Goal: Book appointment/travel/reservation

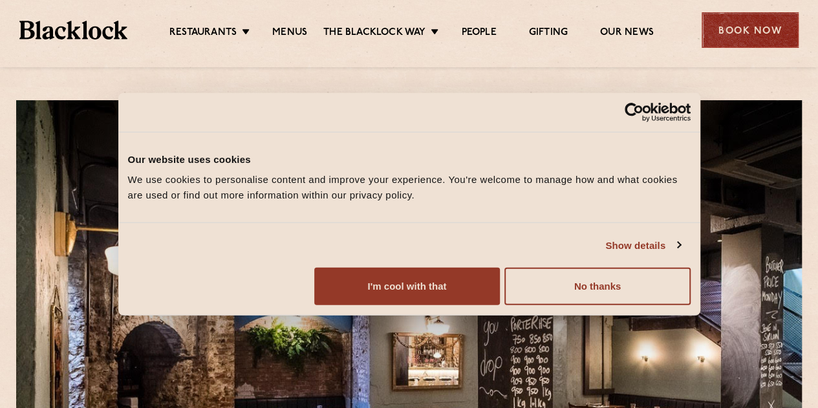
click at [751, 23] on div "Book Now" at bounding box center [750, 30] width 97 height 36
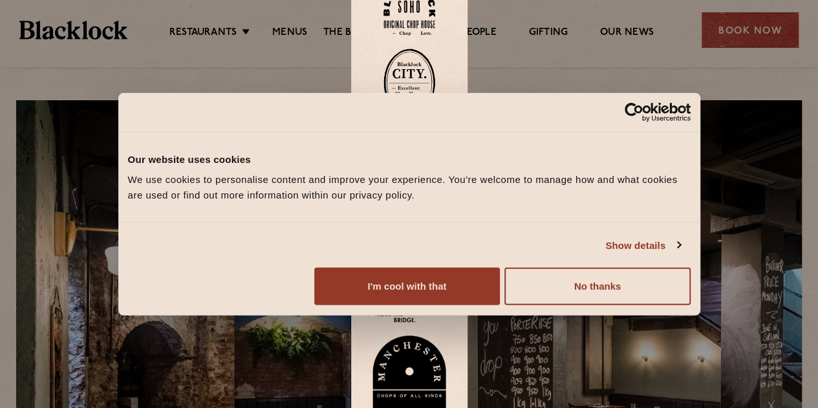
click at [417, 105] on img at bounding box center [410, 83] width 52 height 69
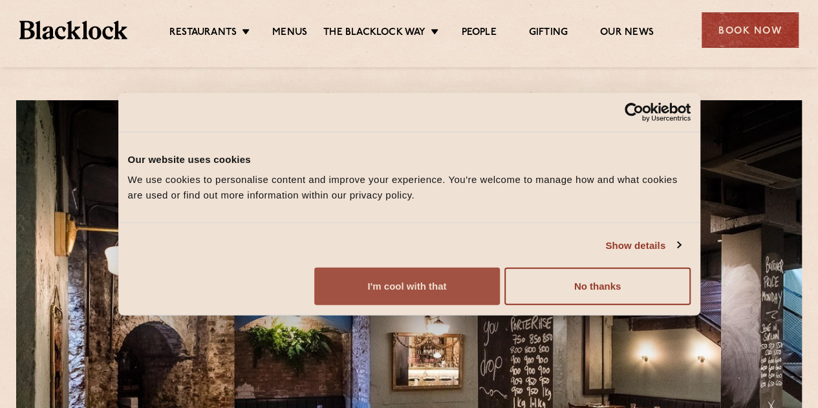
click at [500, 305] on button "I'm cool with that" at bounding box center [407, 287] width 186 height 38
